Goal: Transaction & Acquisition: Book appointment/travel/reservation

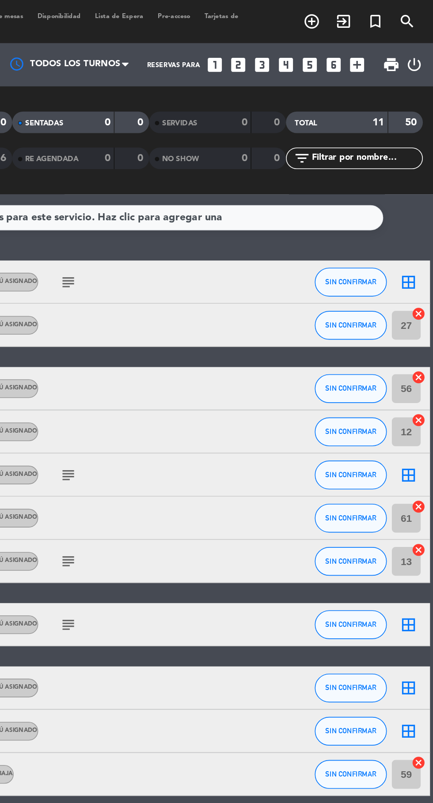
click at [358, 14] on icon "add_circle_outline" at bounding box center [358, 13] width 11 height 11
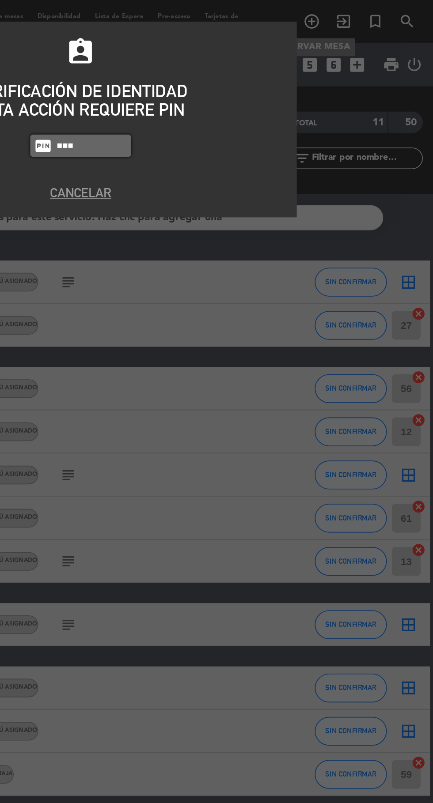
type input "7149"
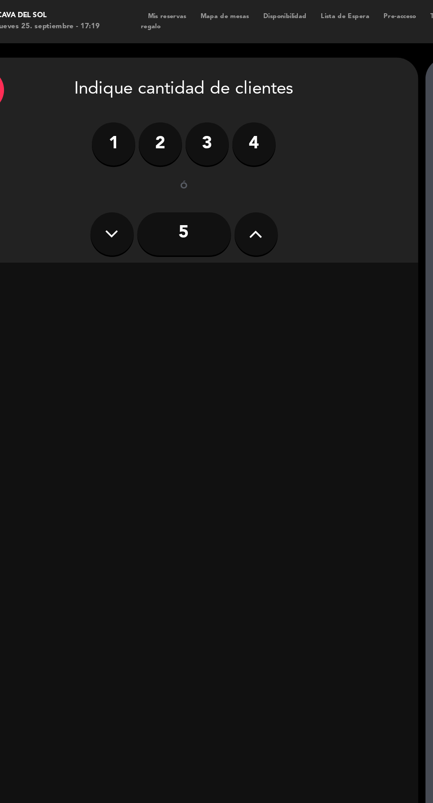
click at [180, 145] on button at bounding box center [185, 143] width 26 height 26
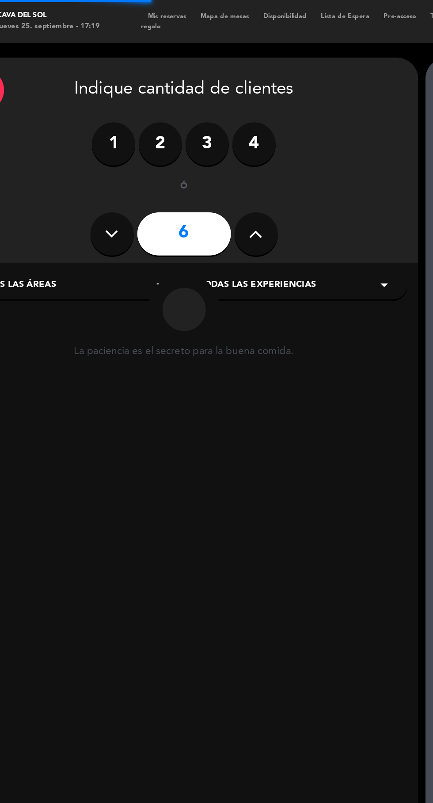
click at [180, 145] on button at bounding box center [185, 143] width 26 height 26
click at [178, 148] on button at bounding box center [185, 143] width 26 height 26
type input "8"
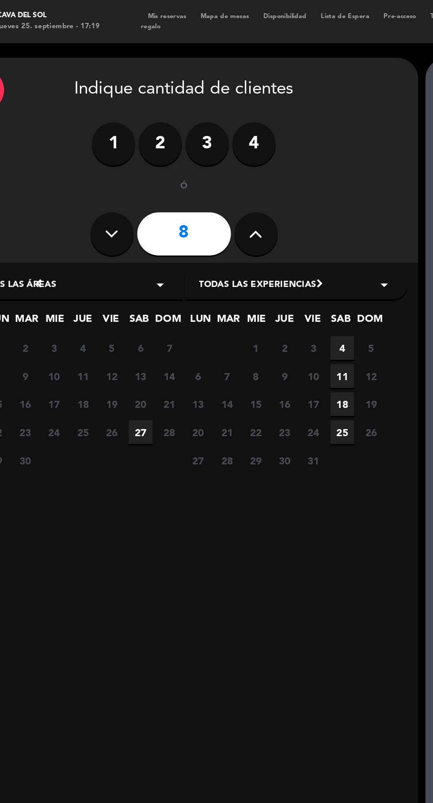
click at [111, 266] on span "27" at bounding box center [114, 265] width 15 height 15
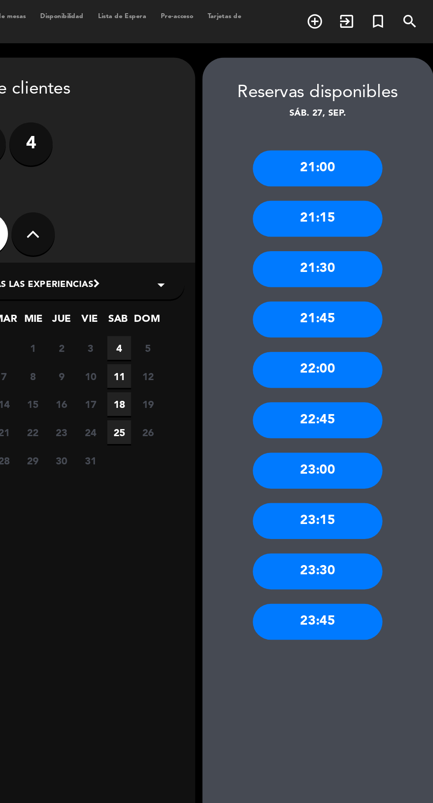
click at [356, 101] on div "21:00" at bounding box center [359, 103] width 79 height 22
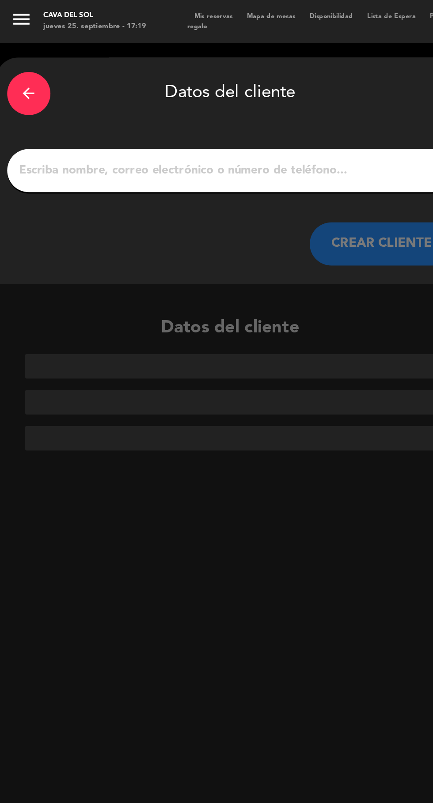
click at [118, 104] on input "1" at bounding box center [141, 104] width 261 height 12
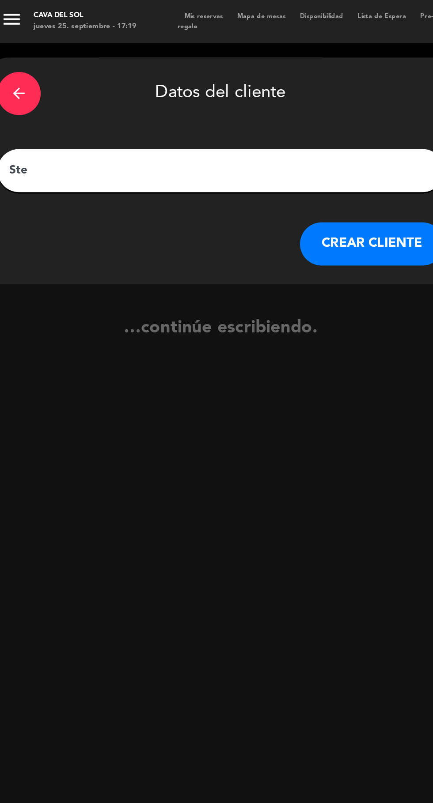
type input "Stel"
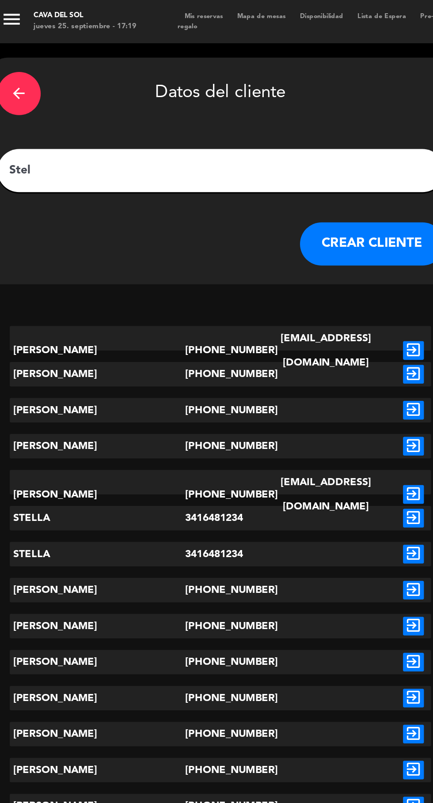
click at [258, 227] on icon "exit_to_app" at bounding box center [259, 229] width 13 height 11
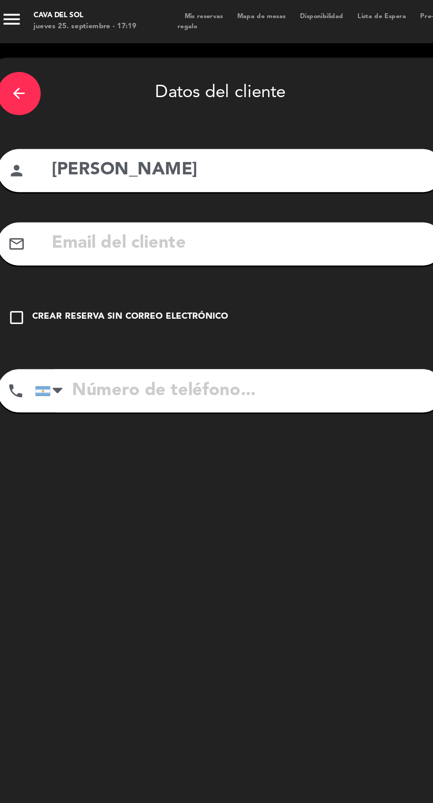
type input "[PHONE_NUMBER]"
click at [22, 205] on div "check_box_outline_blank Crear reserva sin correo electrónico" at bounding box center [141, 194] width 274 height 26
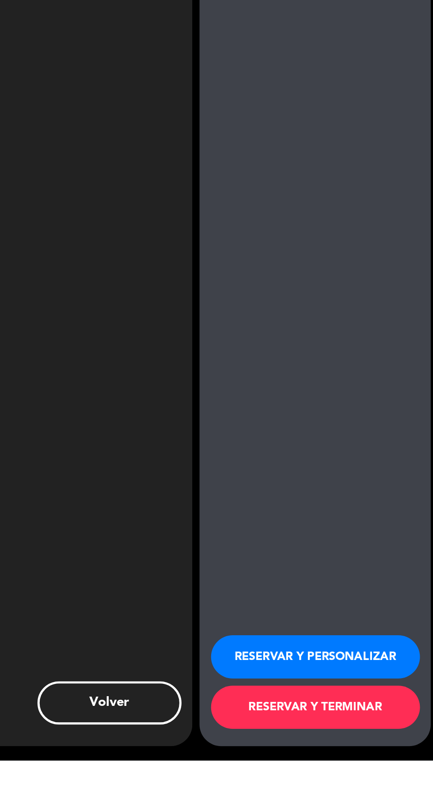
click at [359, 784] on button "RESERVAR Y TERMINAR" at bounding box center [360, 770] width 128 height 26
